Goal: Navigation & Orientation: Find specific page/section

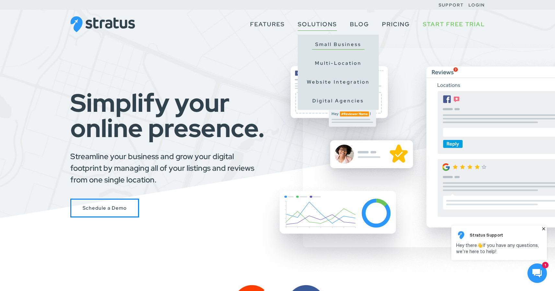
click at [338, 46] on link "Small Business" at bounding box center [338, 45] width 53 height 10
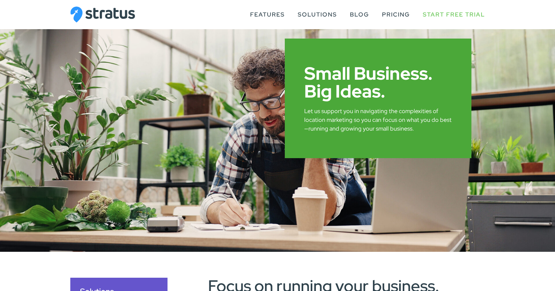
scroll to position [32, 0]
